Goal: Check status: Check status

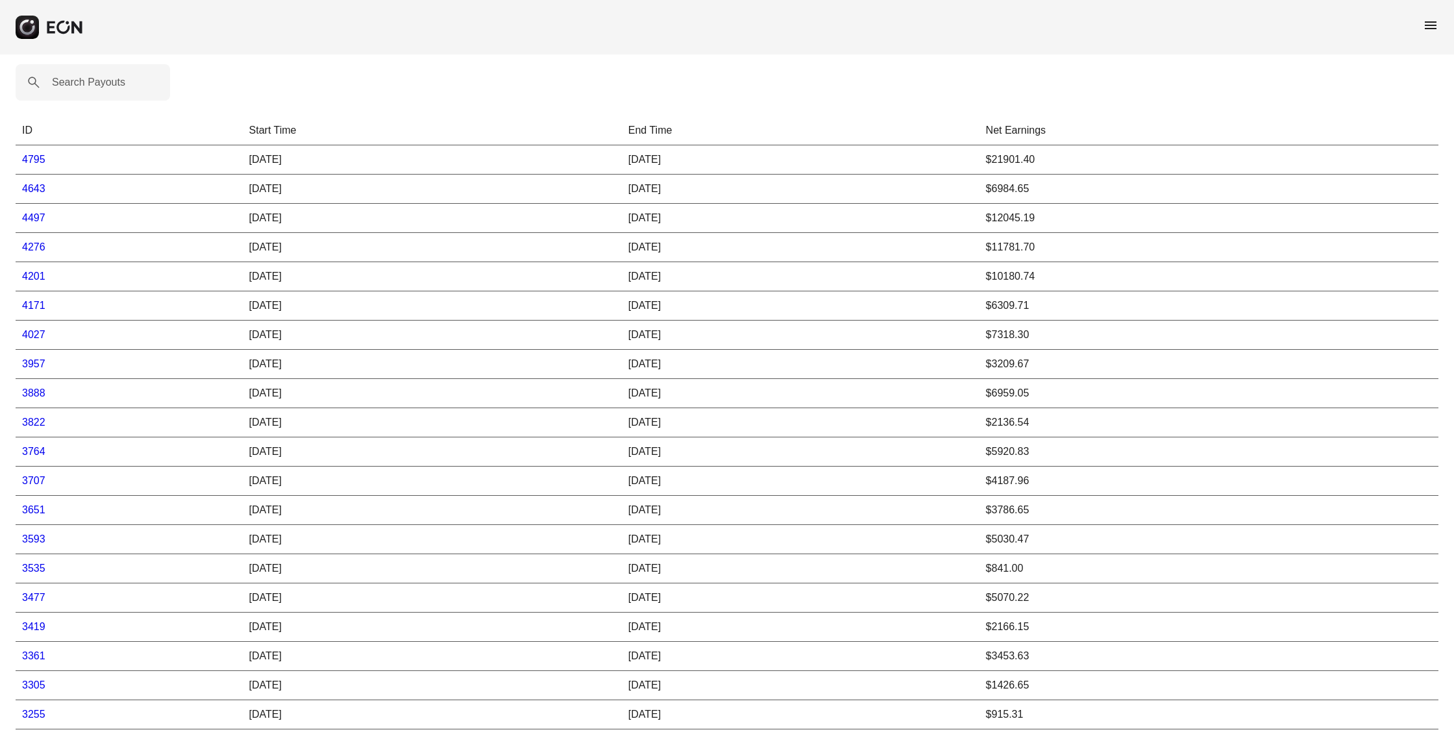
scroll to position [16, 0]
click at [32, 592] on link "3477" at bounding box center [33, 597] width 23 height 11
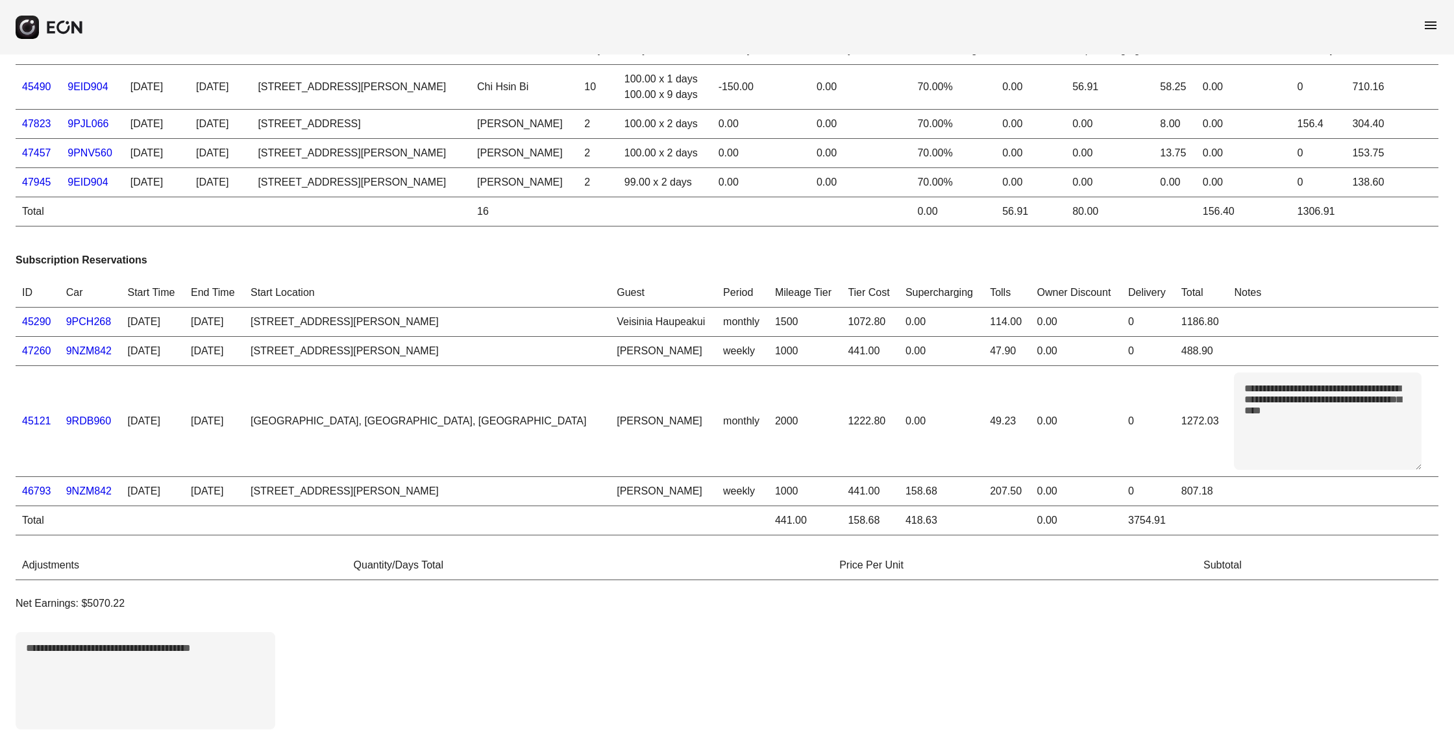
scroll to position [45, 0]
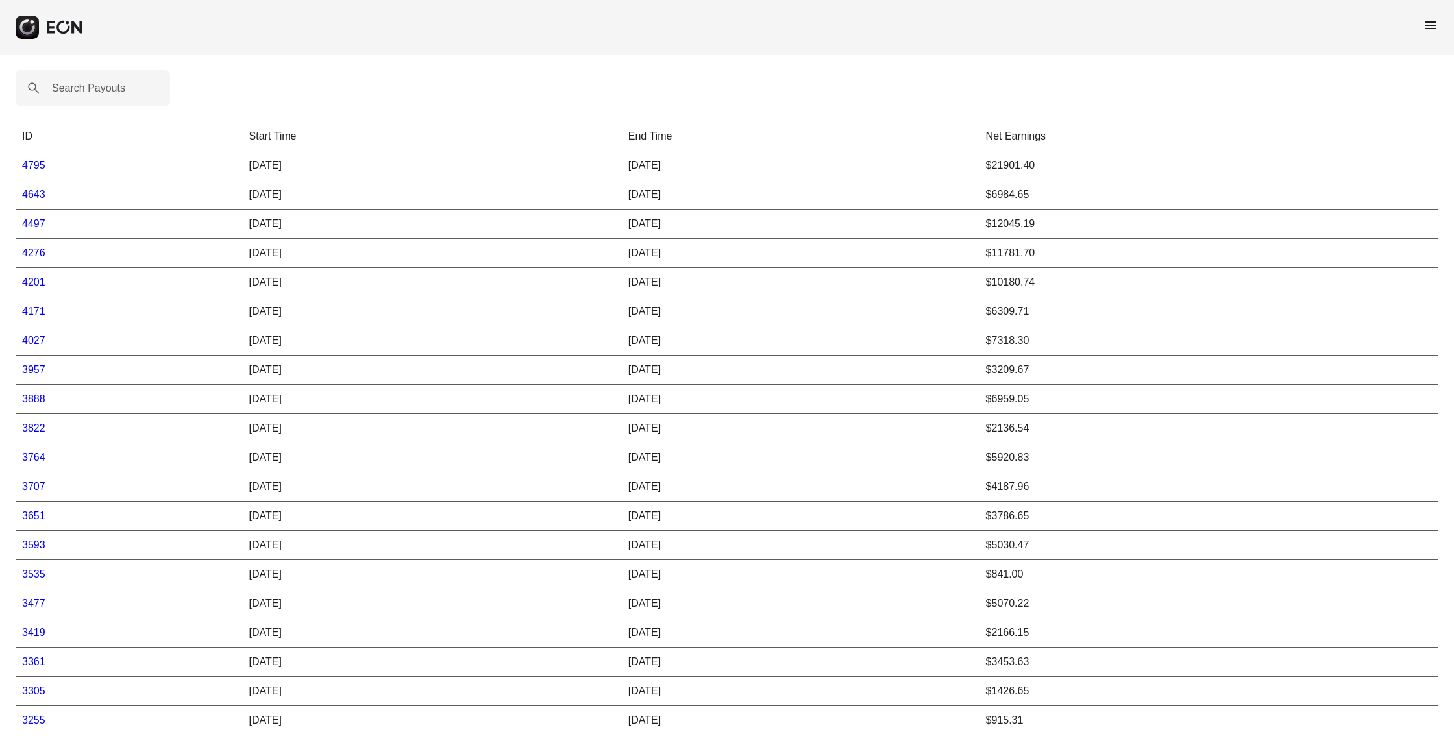
click at [37, 546] on link "3593" at bounding box center [33, 544] width 23 height 11
click at [36, 592] on link "3477" at bounding box center [33, 597] width 23 height 11
click at [34, 546] on link "3593" at bounding box center [33, 544] width 23 height 11
